Goal: Information Seeking & Learning: Check status

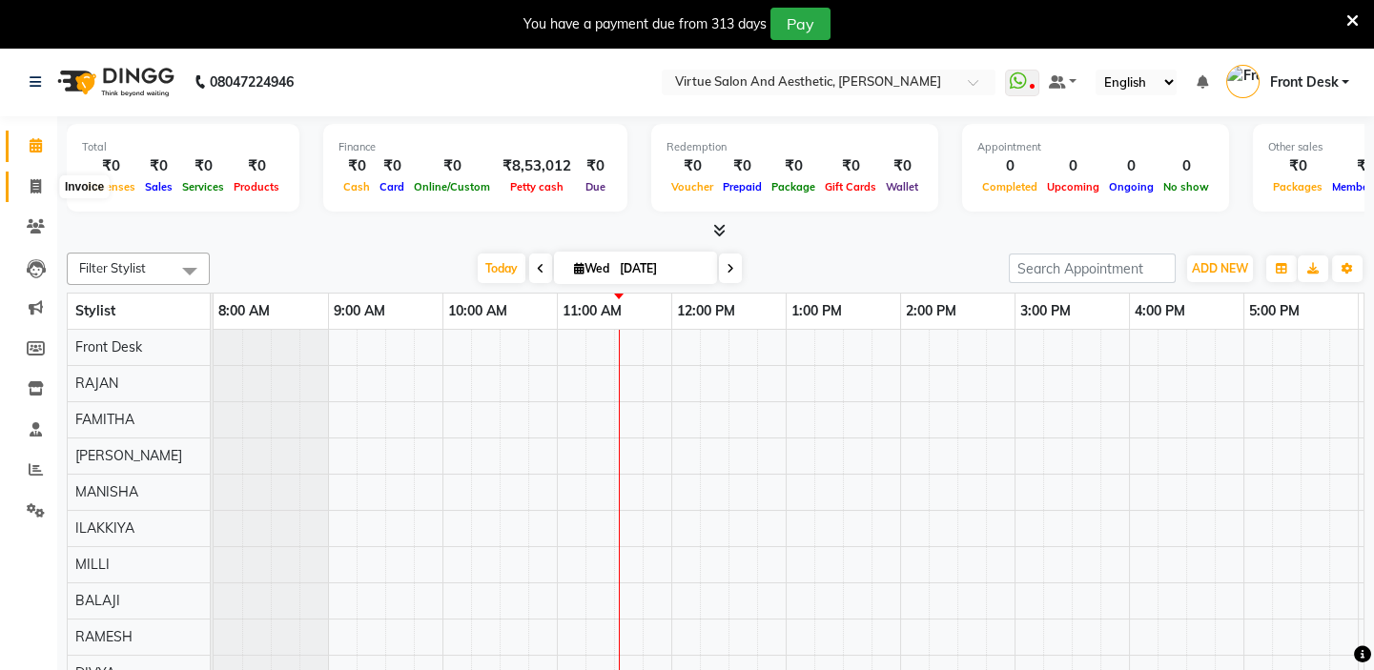
click at [37, 188] on icon at bounding box center [36, 186] width 10 height 14
select select "7053"
select select "service"
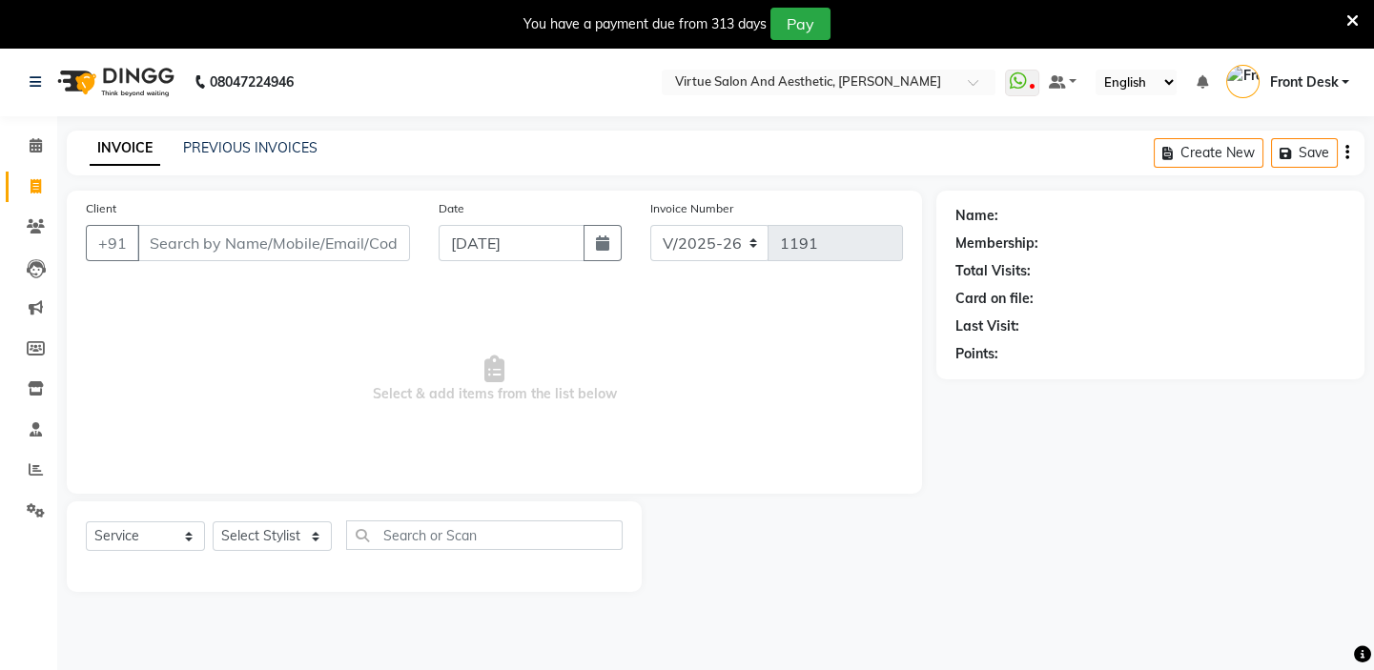
click at [276, 138] on div "PREVIOUS INVOICES" at bounding box center [250, 148] width 134 height 20
click at [32, 465] on icon at bounding box center [36, 469] width 14 height 14
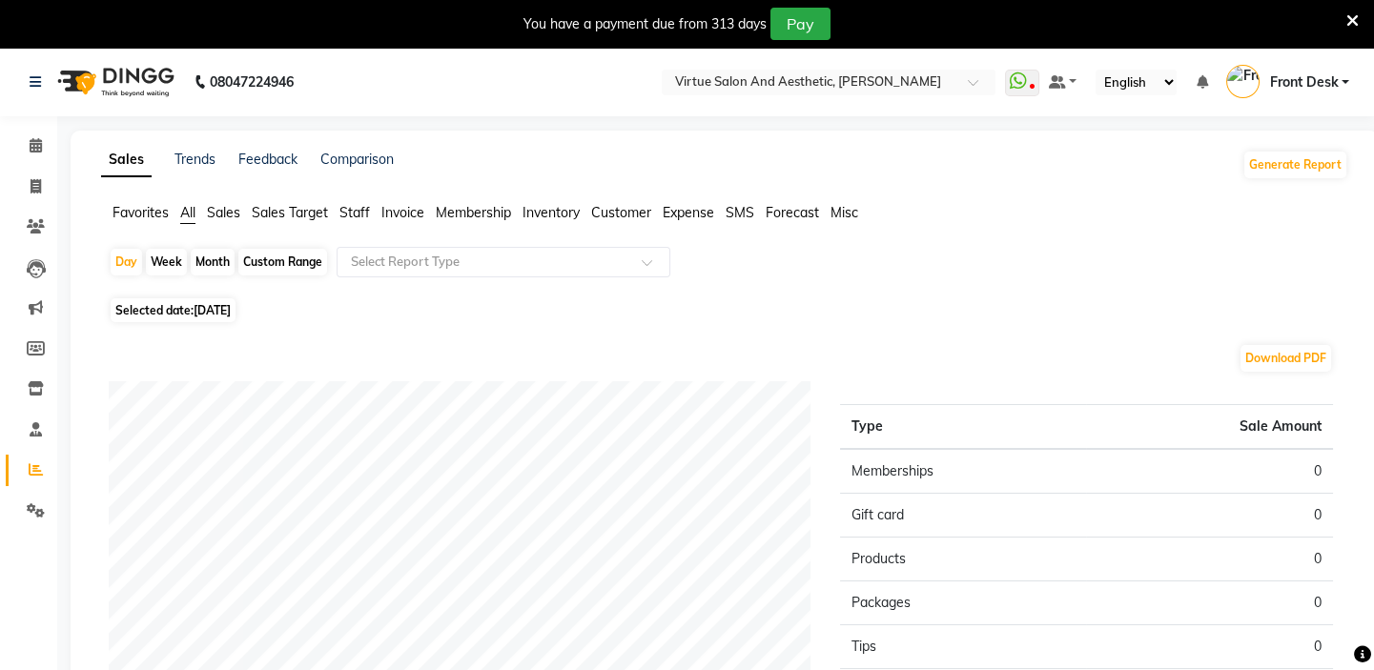
click at [213, 260] on div "Month" at bounding box center [213, 262] width 44 height 27
select select "9"
select select "2025"
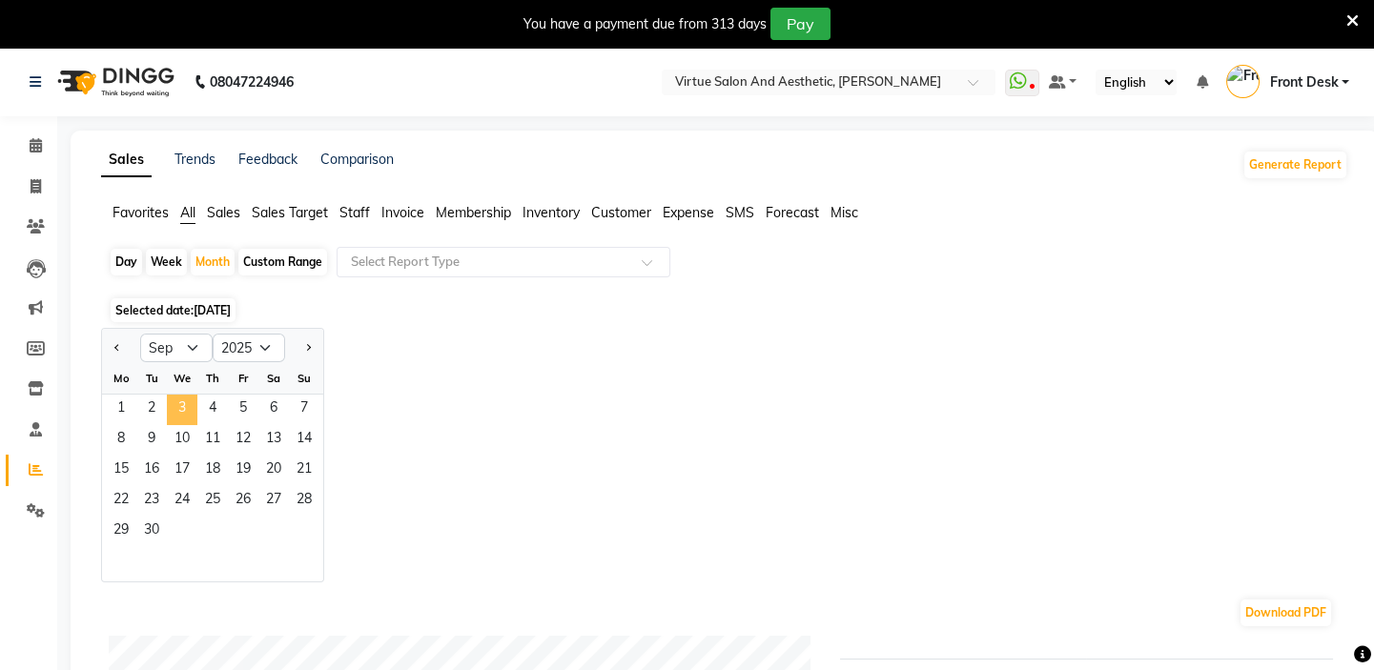
click at [175, 414] on span "3" at bounding box center [182, 410] width 31 height 31
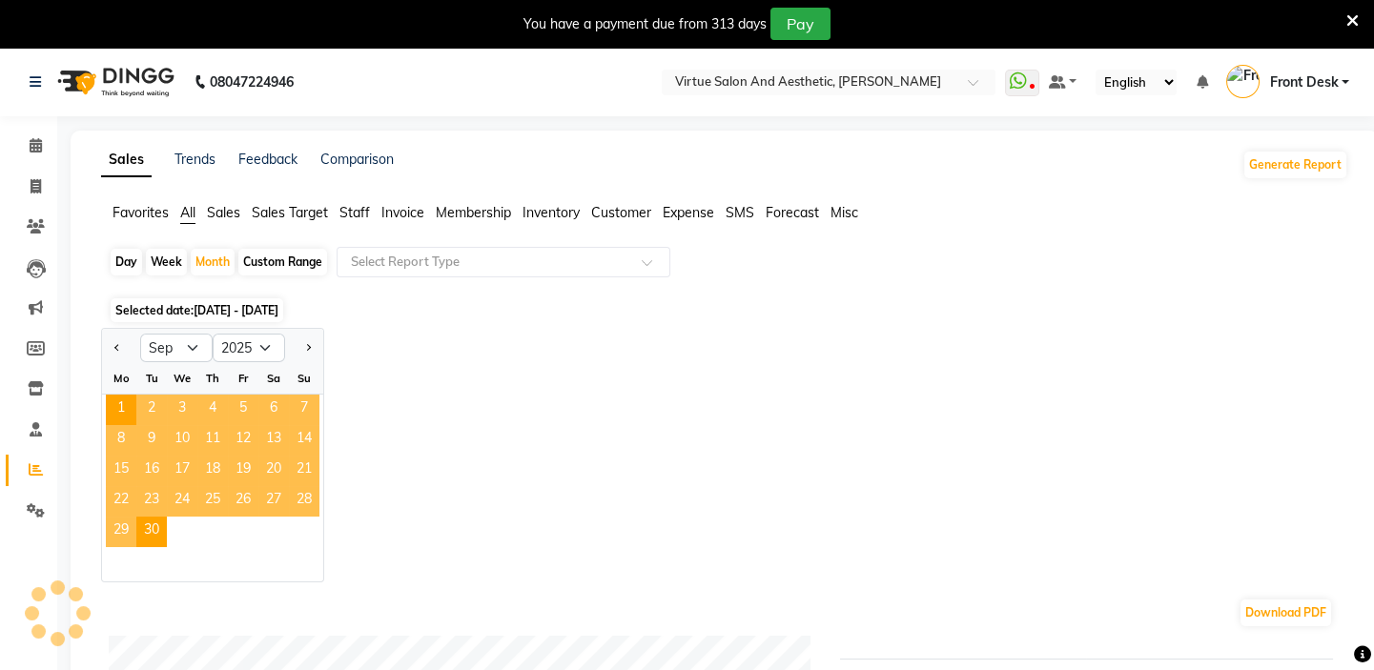
click at [175, 414] on span "3" at bounding box center [182, 410] width 31 height 31
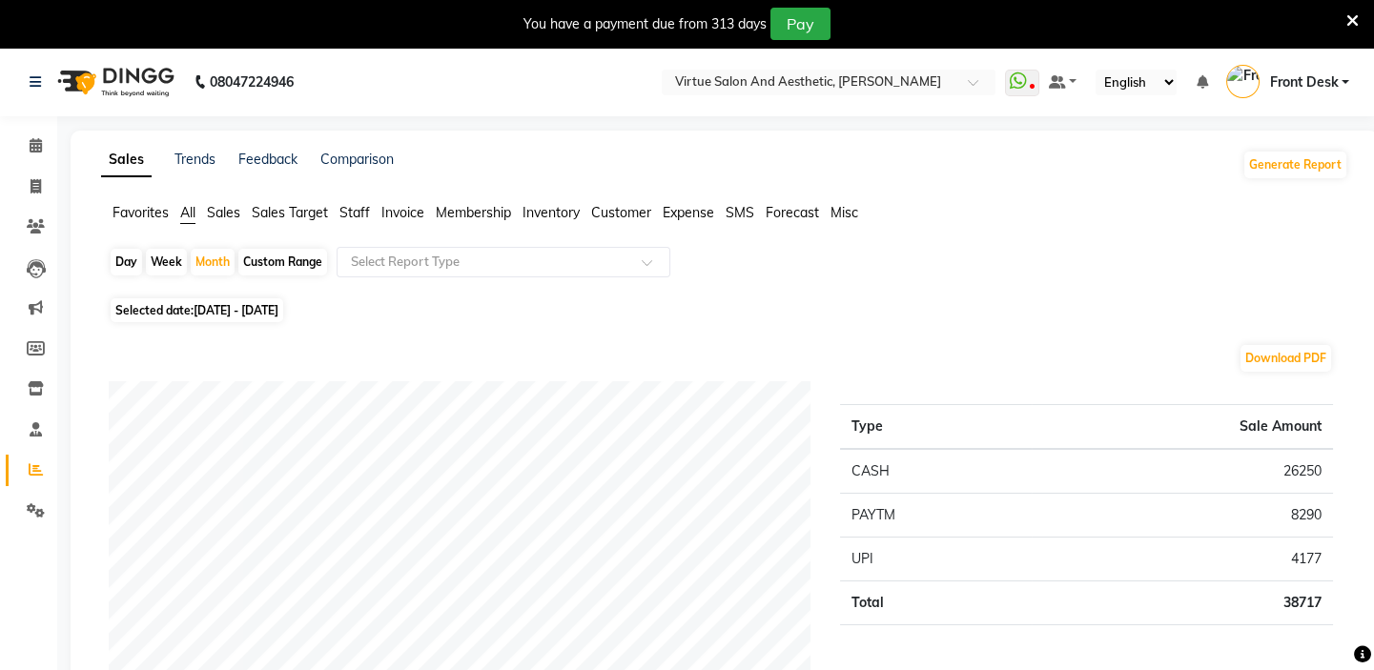
click at [357, 208] on span "Staff" at bounding box center [354, 212] width 31 height 17
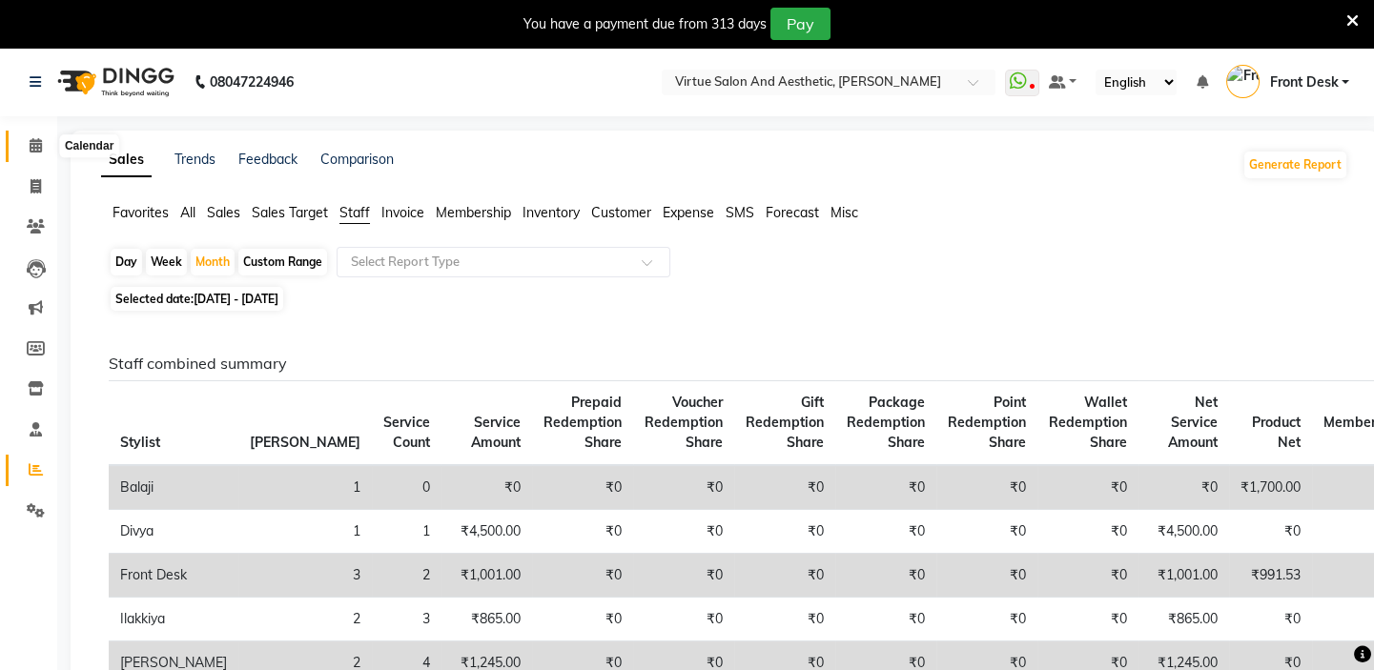
click at [32, 145] on icon at bounding box center [36, 145] width 12 height 14
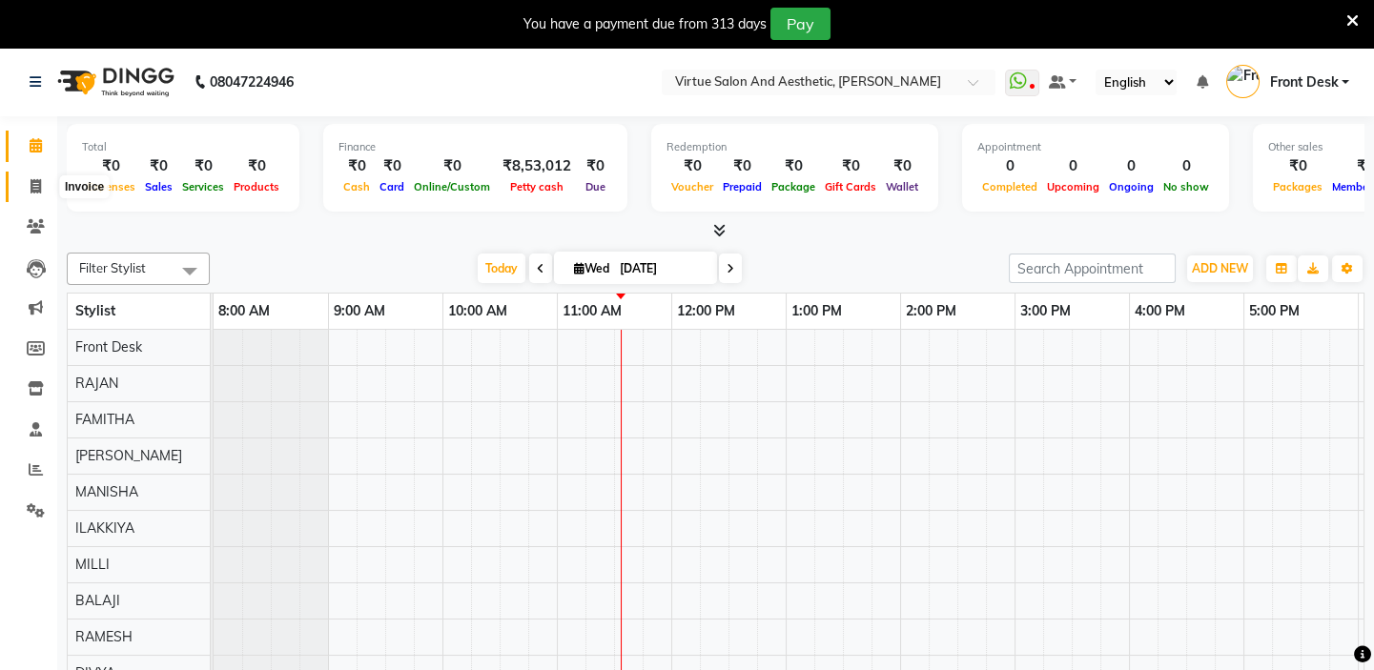
click at [37, 186] on icon at bounding box center [36, 186] width 10 height 14
select select "service"
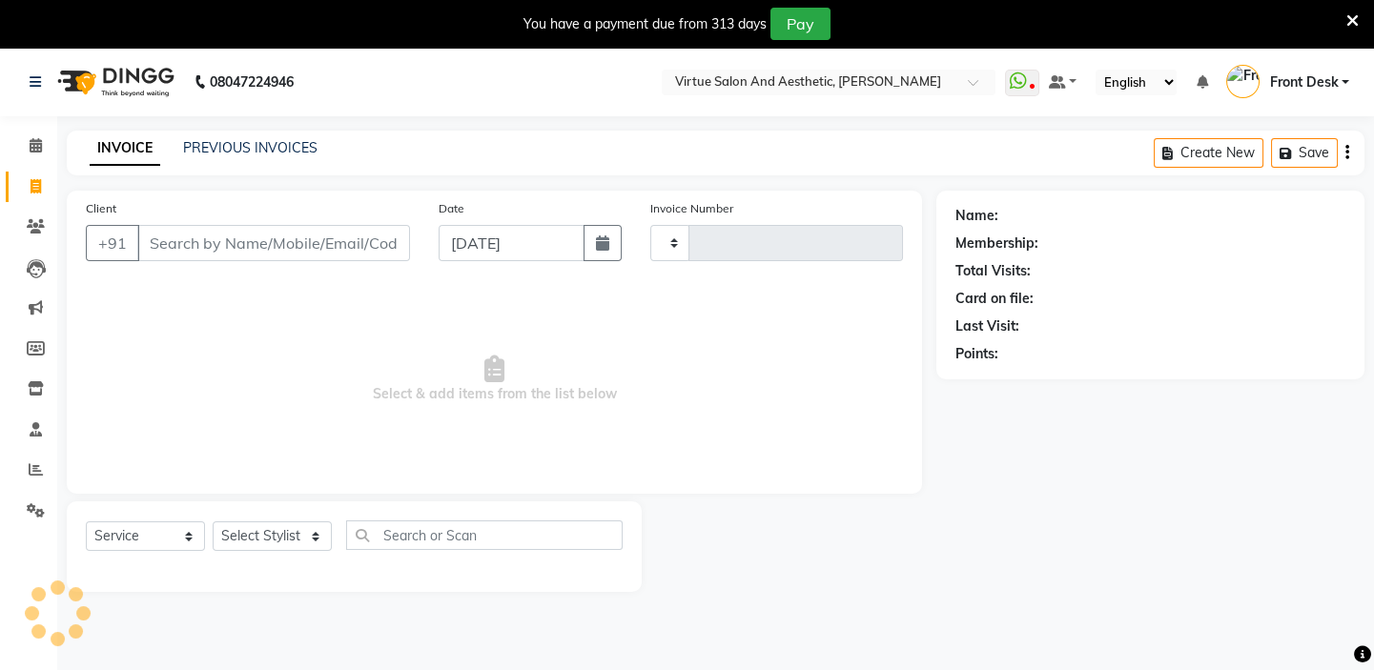
type input "1191"
select select "7053"
click at [37, 143] on icon at bounding box center [36, 145] width 12 height 14
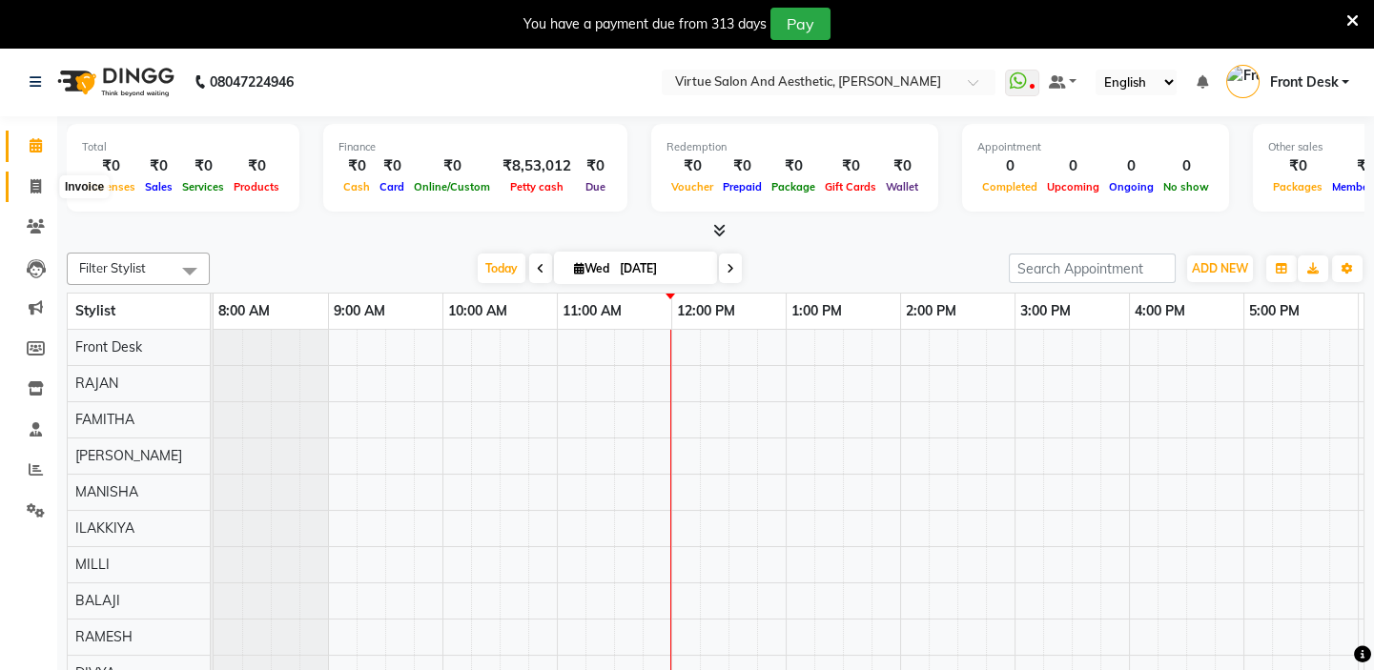
click at [31, 187] on icon at bounding box center [36, 186] width 10 height 14
select select "service"
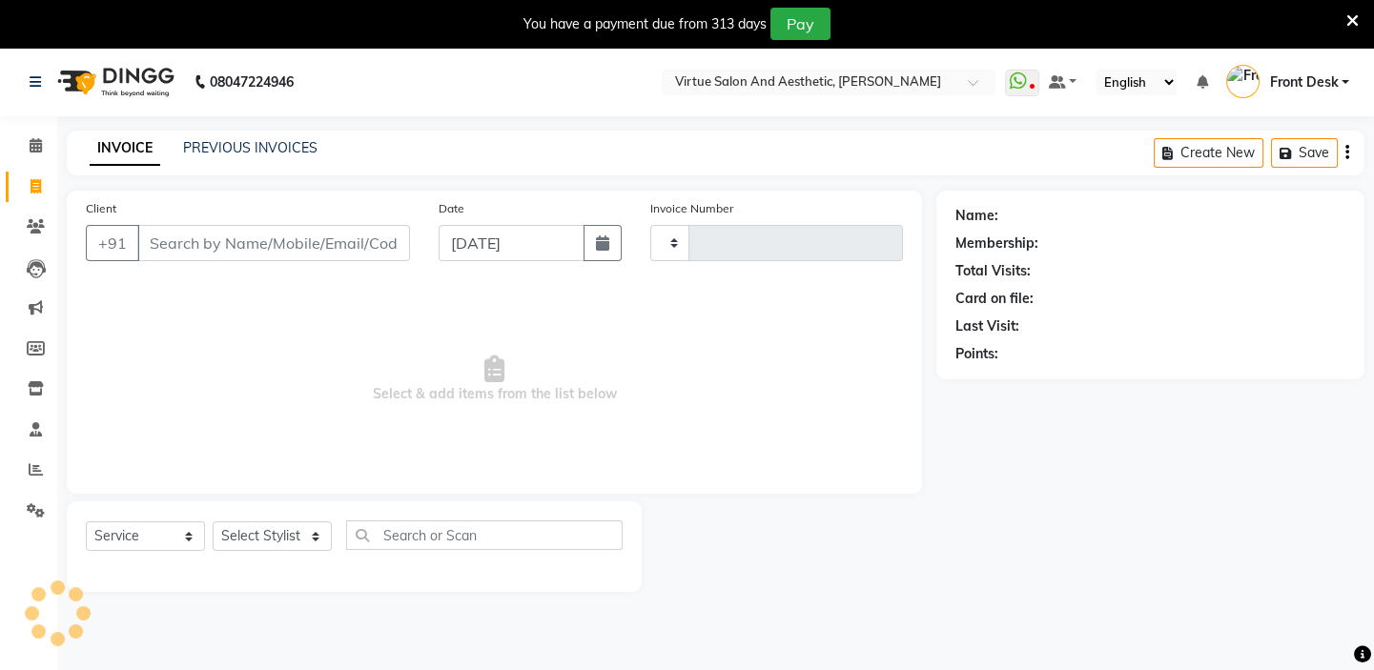
type input "1191"
select select "7053"
click at [35, 466] on icon at bounding box center [36, 469] width 14 height 14
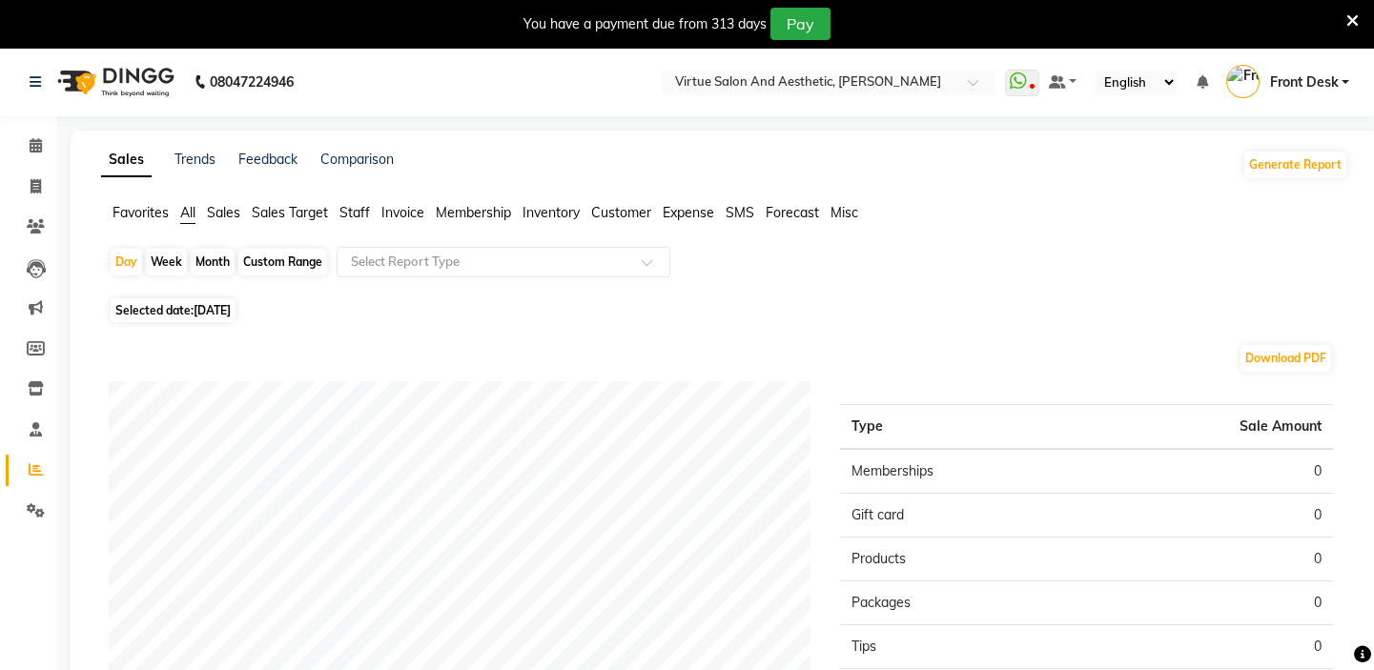
click at [209, 312] on span "[DATE]" at bounding box center [212, 310] width 37 height 14
select select "9"
select select "2025"
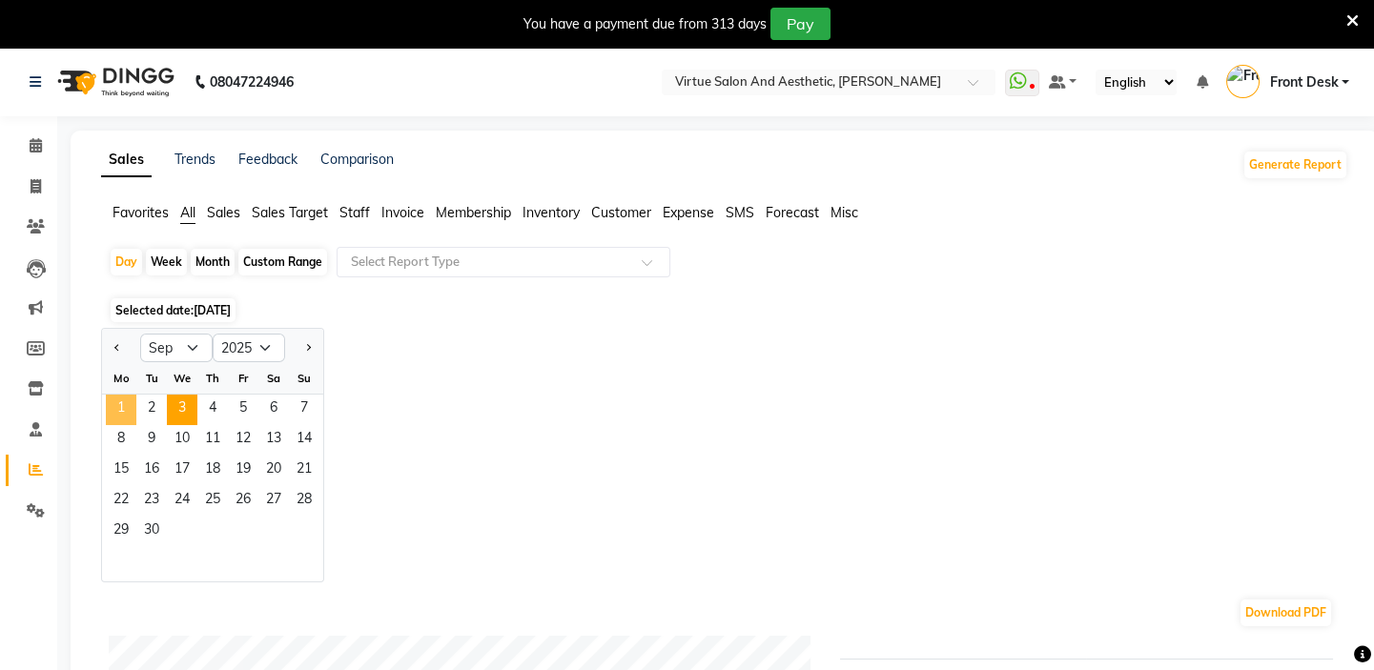
click at [124, 413] on span "1" at bounding box center [121, 410] width 31 height 31
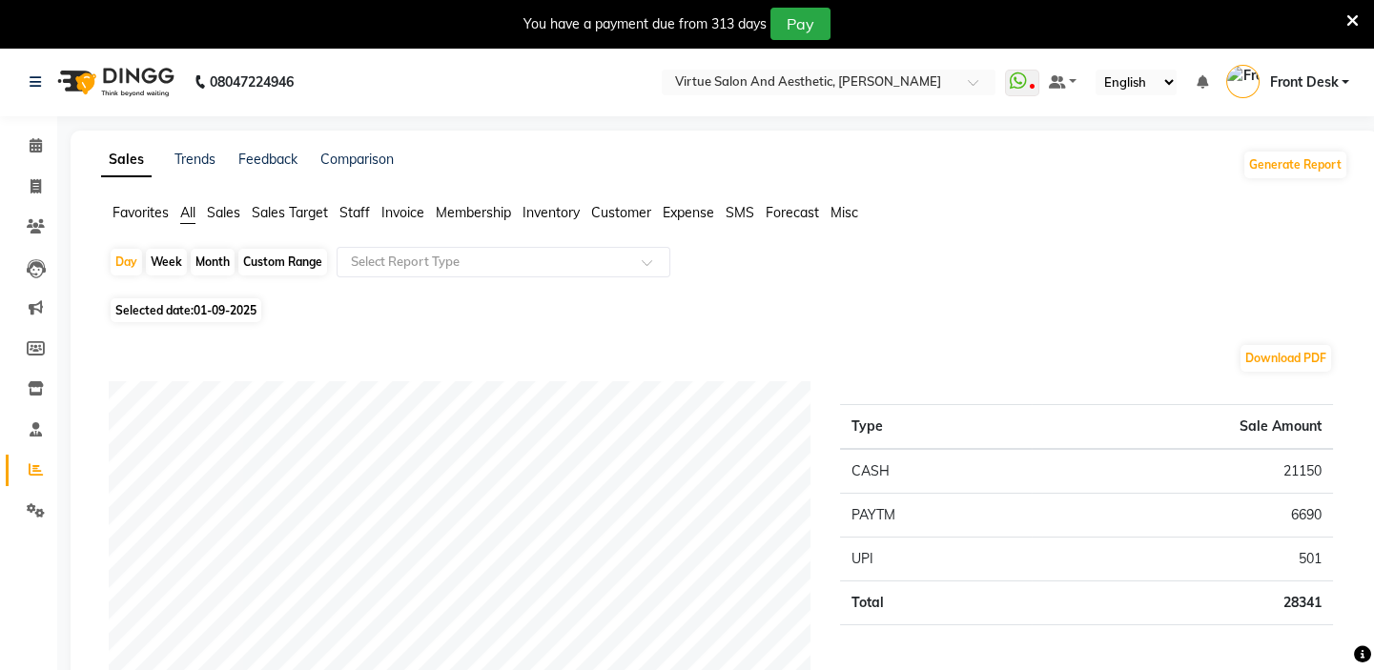
click at [361, 214] on span "Staff" at bounding box center [354, 212] width 31 height 17
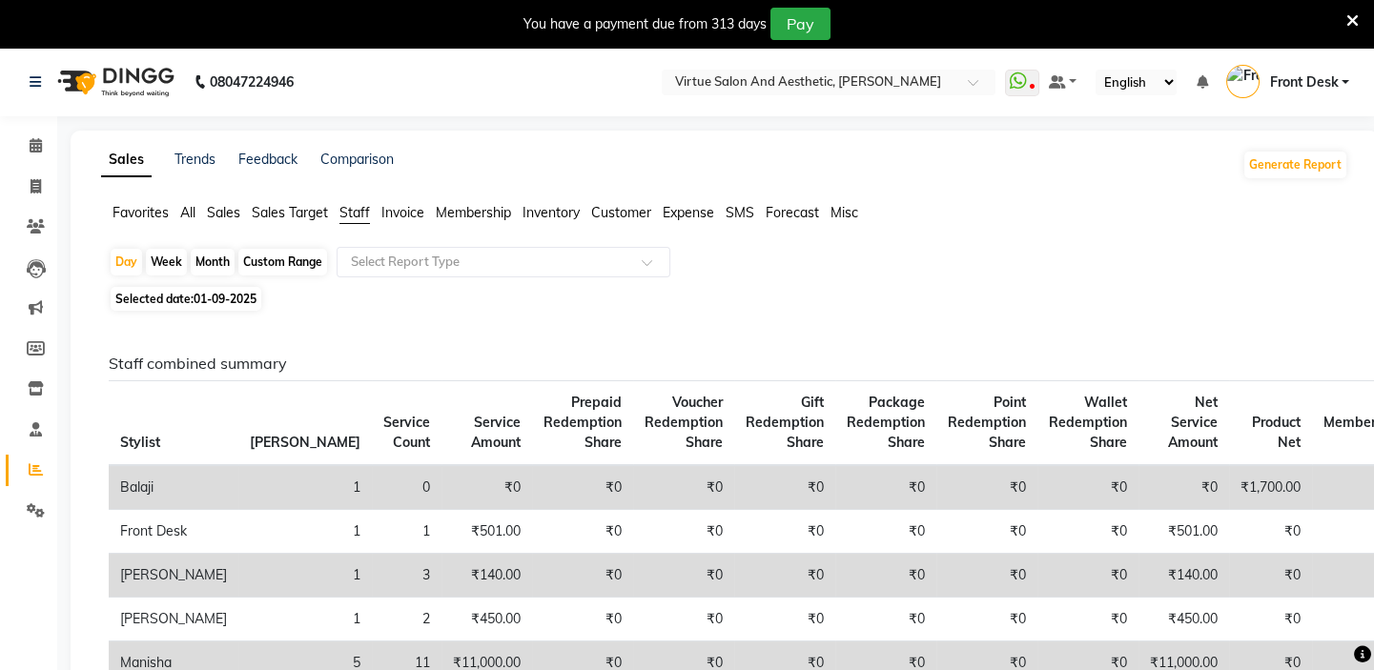
click at [220, 297] on span "01-09-2025" at bounding box center [225, 299] width 63 height 14
select select "9"
select select "2025"
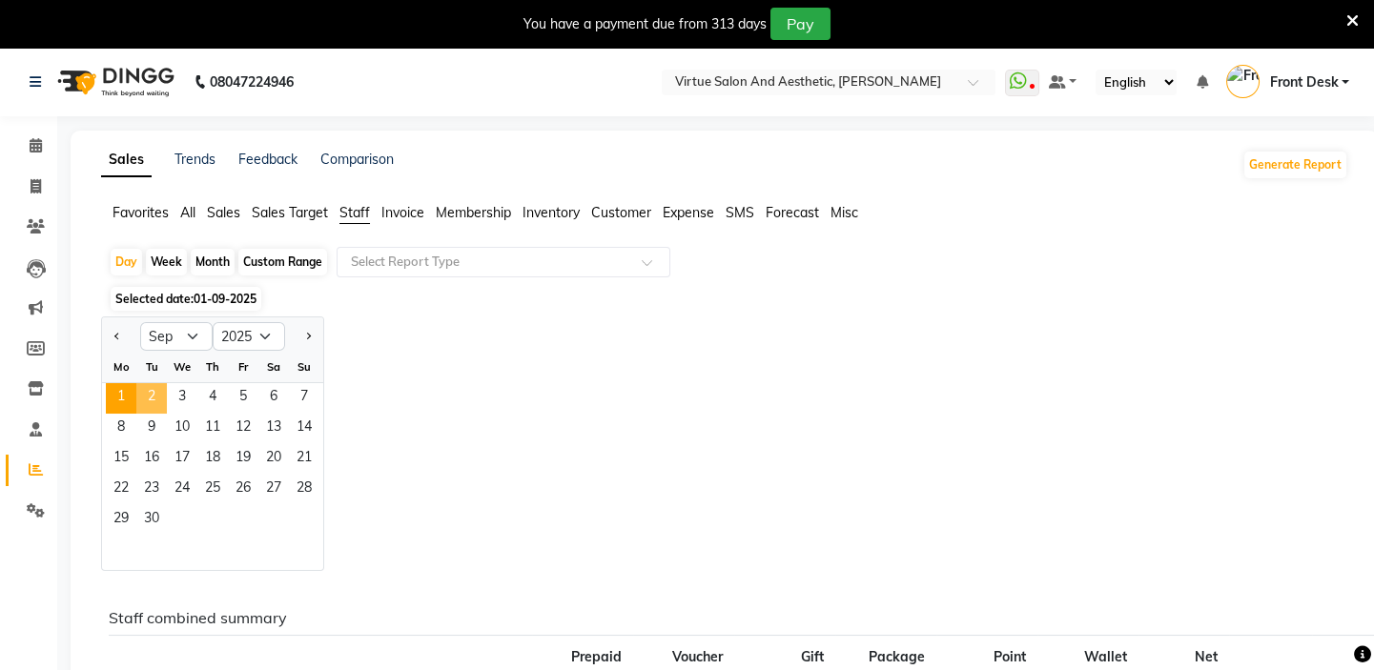
click at [153, 395] on span "2" at bounding box center [151, 398] width 31 height 31
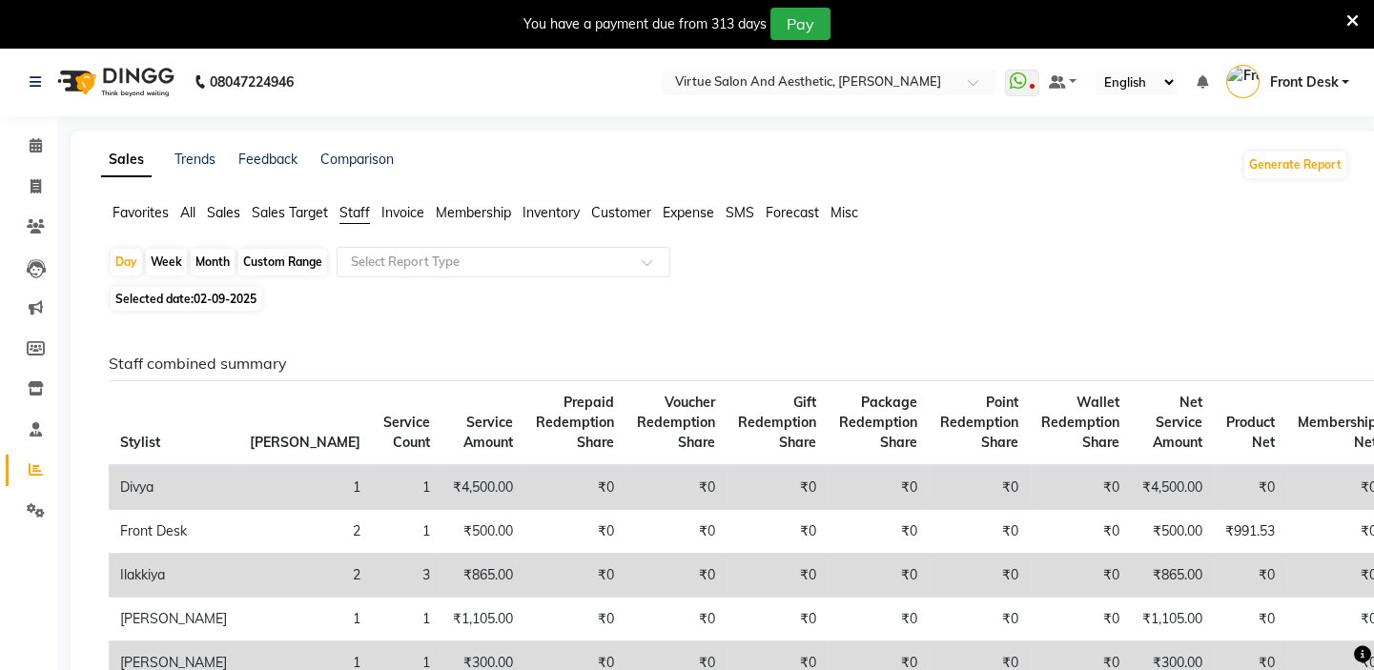
click at [210, 261] on div "Month" at bounding box center [213, 262] width 44 height 27
select select "9"
select select "2025"
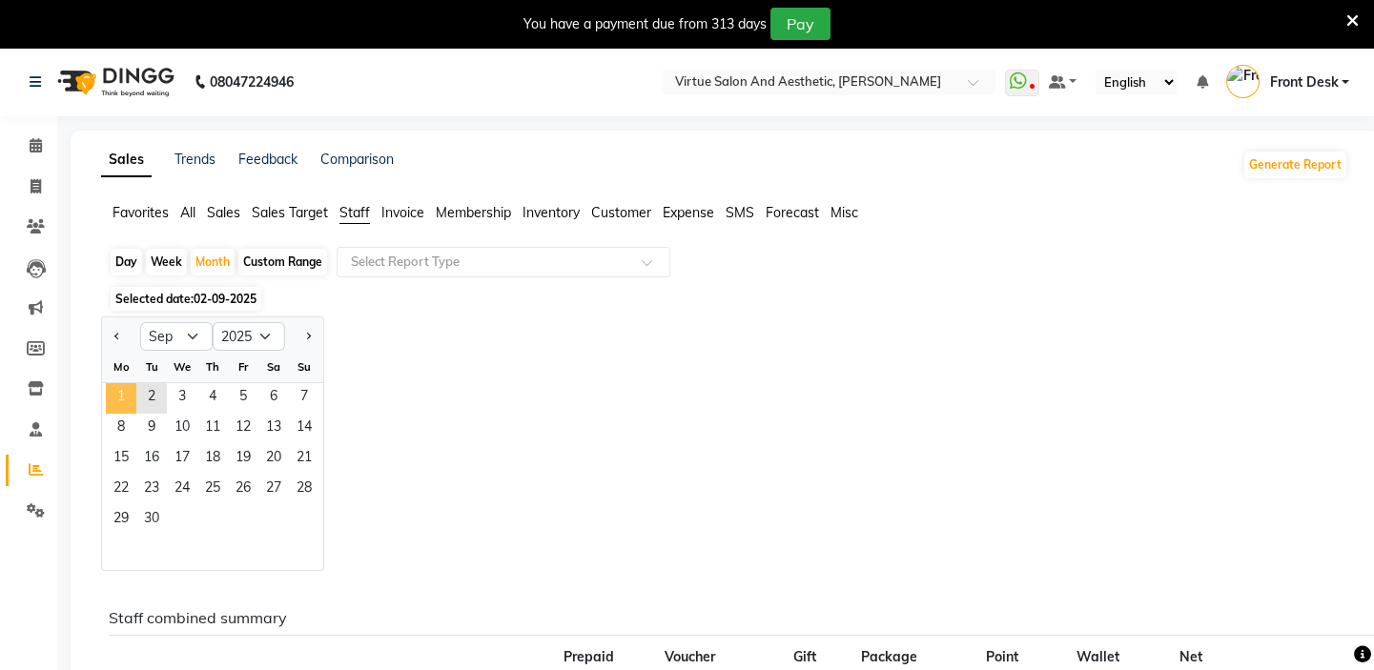
click at [106, 392] on span "1" at bounding box center [121, 398] width 31 height 31
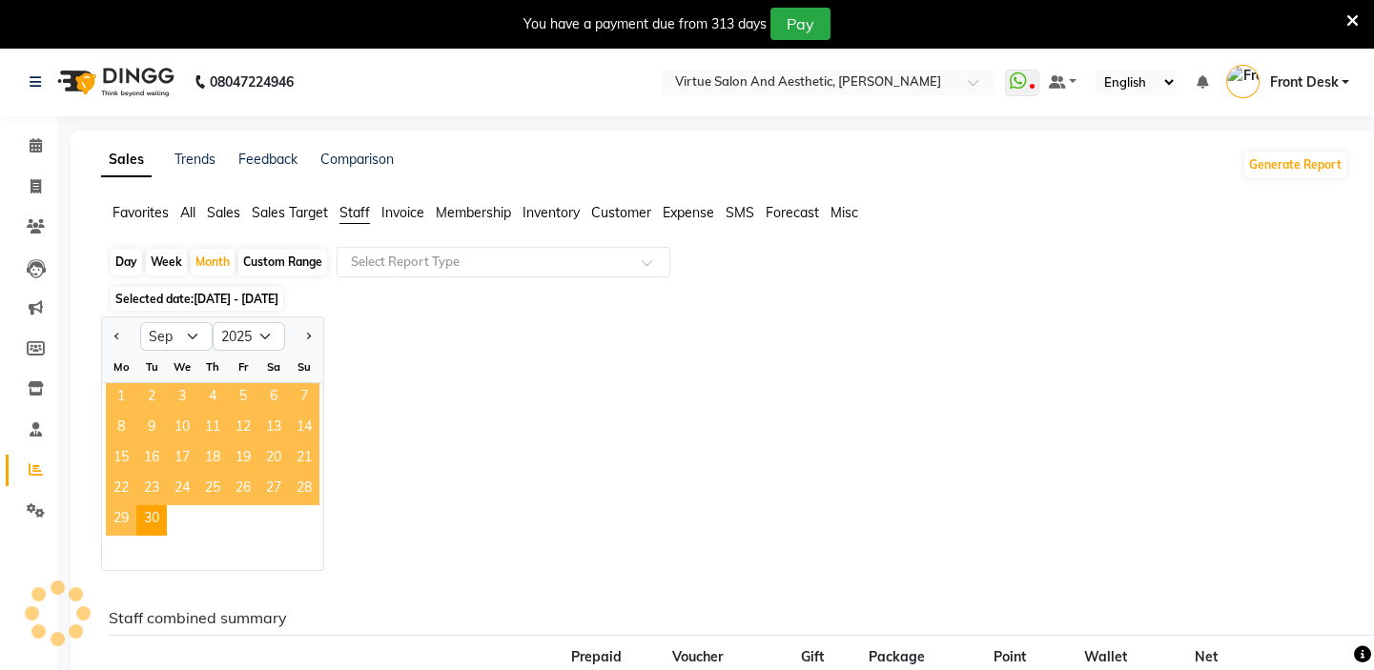
click at [106, 392] on span "1" at bounding box center [121, 398] width 31 height 31
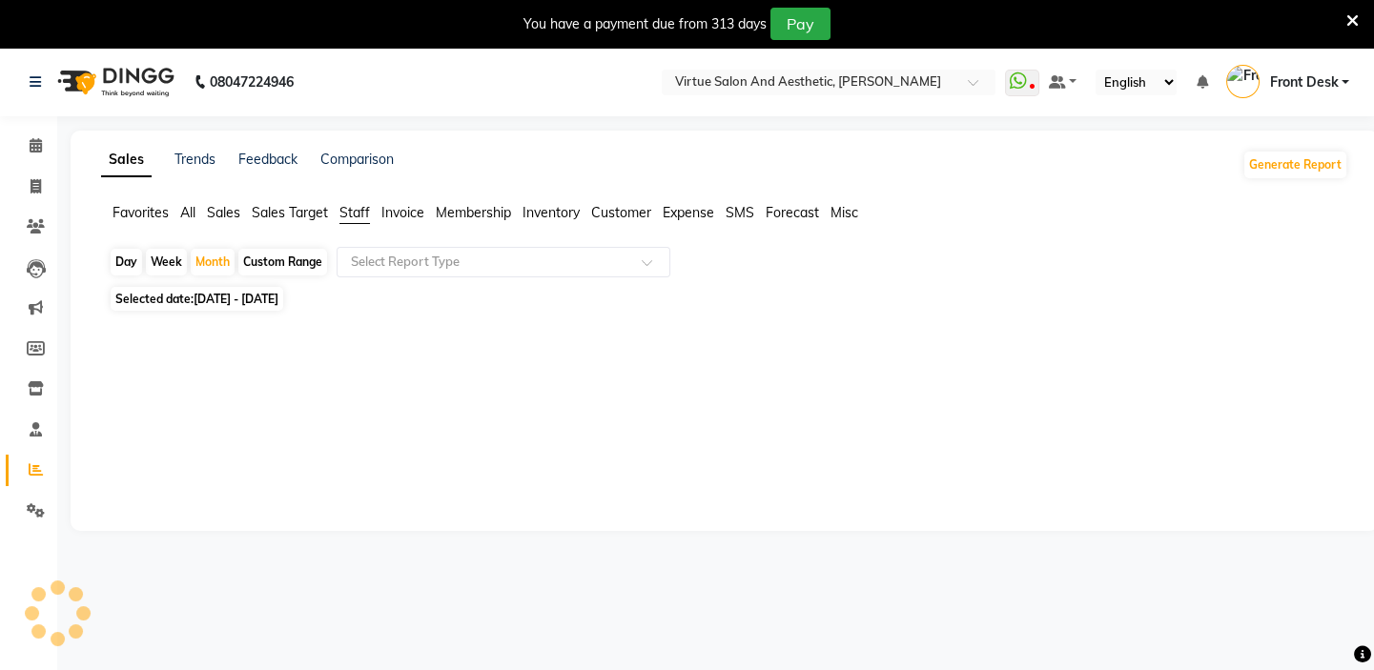
click at [233, 212] on span "Sales" at bounding box center [223, 212] width 33 height 17
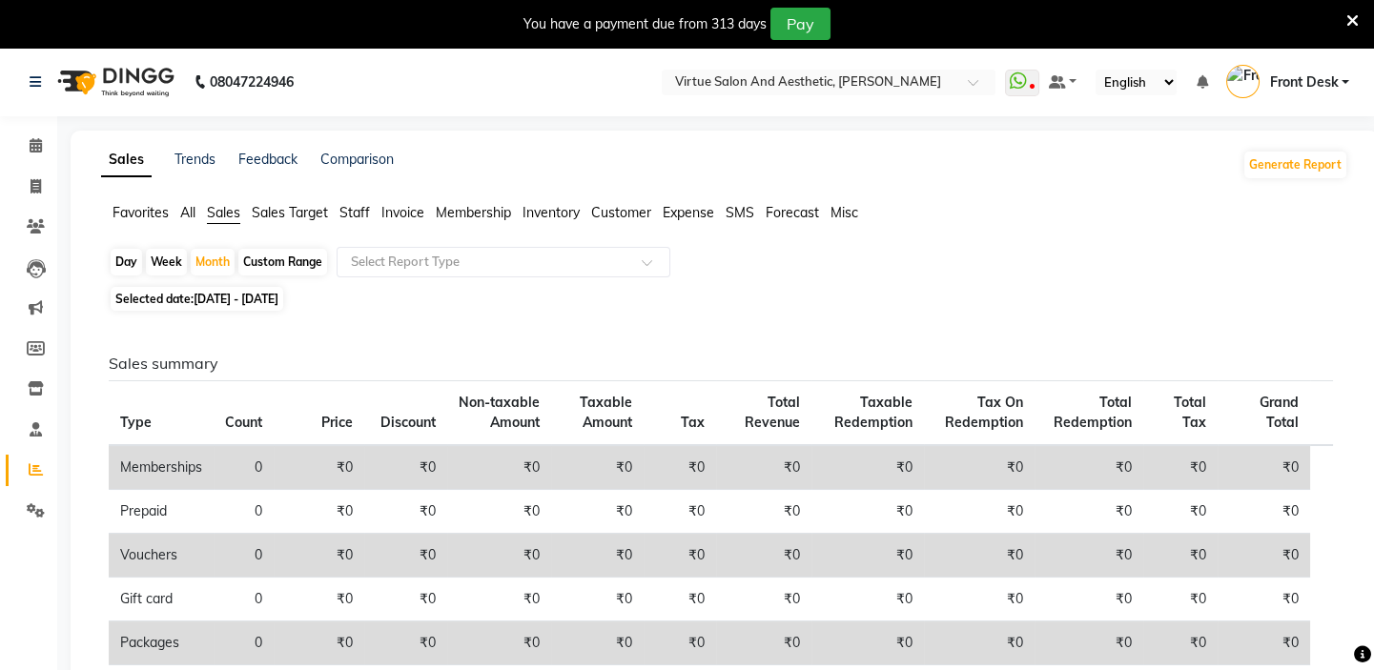
click at [340, 214] on span "Staff" at bounding box center [354, 212] width 31 height 17
